Goal: Information Seeking & Learning: Learn about a topic

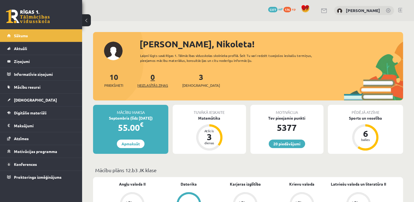
click at [151, 83] on span "Neizlasītās ziņas" at bounding box center [152, 85] width 31 height 5
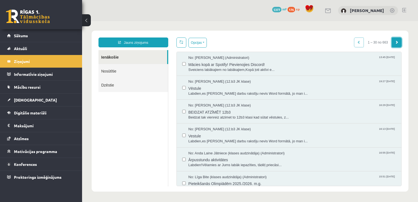
click at [394, 43] on link at bounding box center [397, 42] width 10 height 10
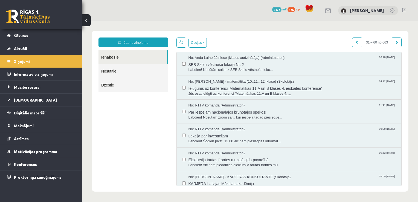
click at [307, 89] on span "Ielūgums uz konferenci 'Matemātikas 11.A un B klases 4. ieskaites konference'" at bounding box center [292, 87] width 208 height 7
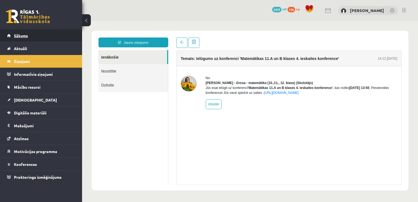
click at [42, 37] on link "Sākums" at bounding box center [41, 35] width 68 height 13
